Goal: Information Seeking & Learning: Learn about a topic

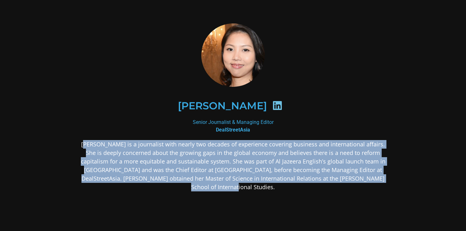
drag, startPoint x: 86, startPoint y: 143, endPoint x: 254, endPoint y: 193, distance: 175.2
click at [254, 193] on div "[PERSON_NAME] is a journalist with nearly two decades of experience covering bu…" at bounding box center [233, 215] width 308 height 151
copy p "[PERSON_NAME] is a journalist with nearly two decades of experience covering bu…"
click at [105, 150] on p "[PERSON_NAME] is a journalist with nearly two decades of experience covering bu…" at bounding box center [233, 165] width 308 height 51
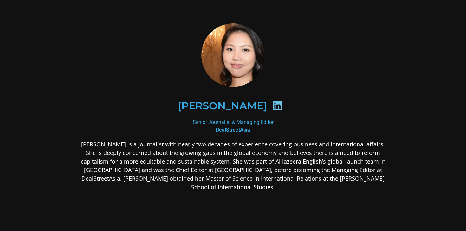
click at [86, 144] on p "[PERSON_NAME] is a journalist with nearly two decades of experience covering bu…" at bounding box center [233, 165] width 308 height 51
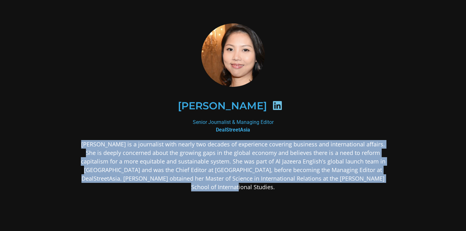
drag, startPoint x: 85, startPoint y: 144, endPoint x: 247, endPoint y: 187, distance: 167.9
click at [247, 187] on p "[PERSON_NAME] is a journalist with nearly two decades of experience covering bu…" at bounding box center [233, 165] width 308 height 51
copy p "[PERSON_NAME] is a journalist with nearly two decades of experience covering bu…"
